Goal: Subscribe to service/newsletter

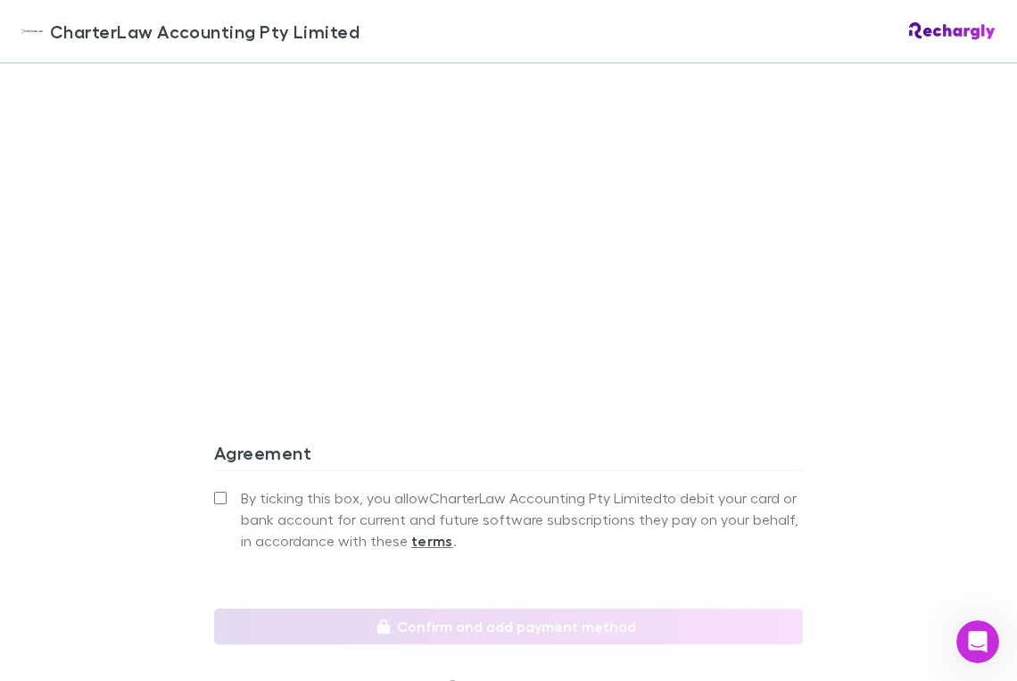
scroll to position [1882, 0]
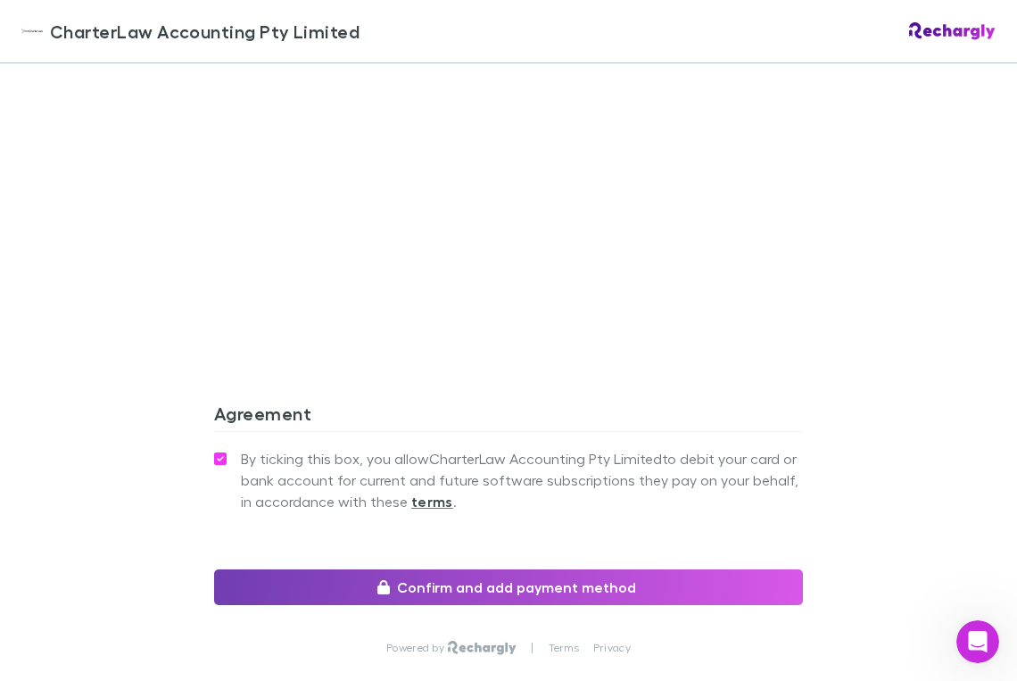
click at [476, 569] on button "Confirm and add payment method" at bounding box center [508, 587] width 589 height 36
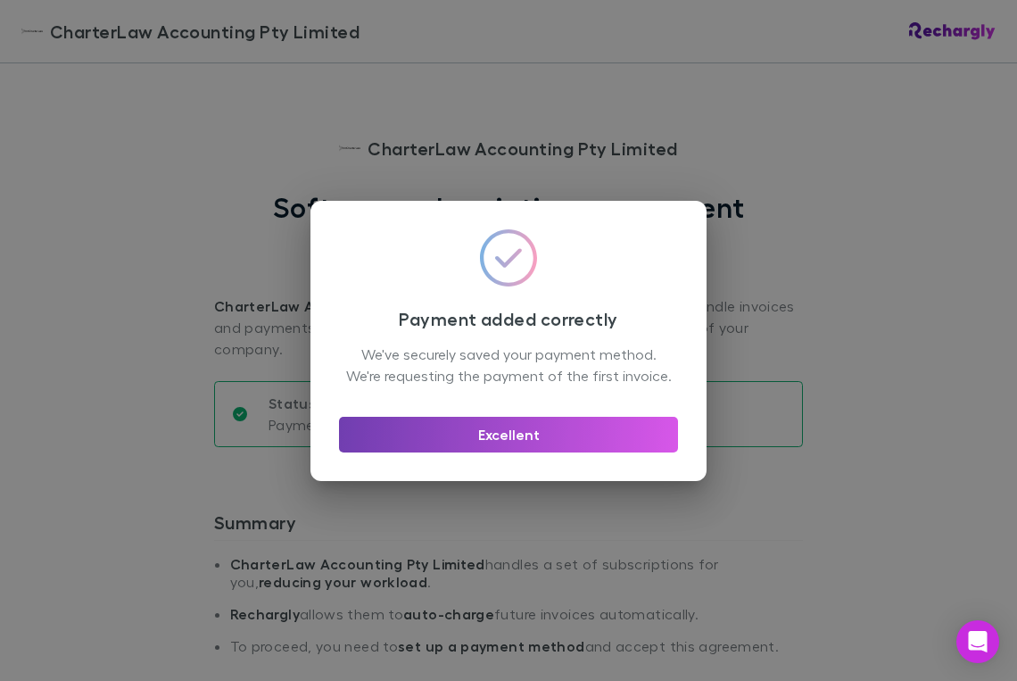
click at [495, 435] on button "Excellent" at bounding box center [508, 435] width 339 height 36
